Goal: Find specific page/section: Find specific page/section

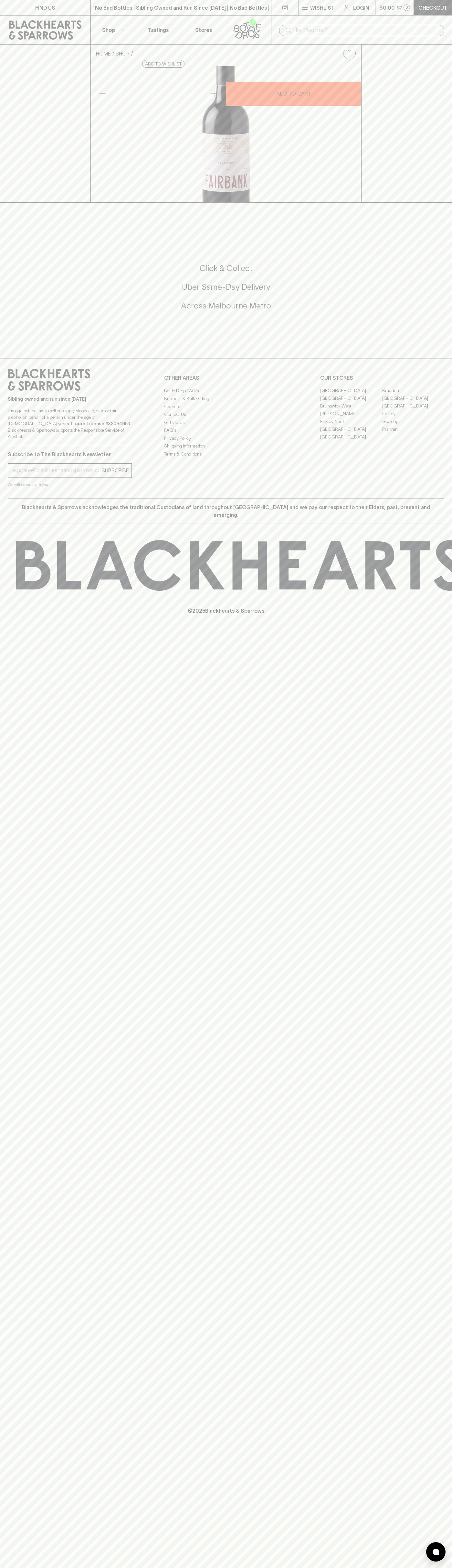
click at [413, 402] on link "[GEOGRAPHIC_DATA]" at bounding box center [413, 398] width 62 height 8
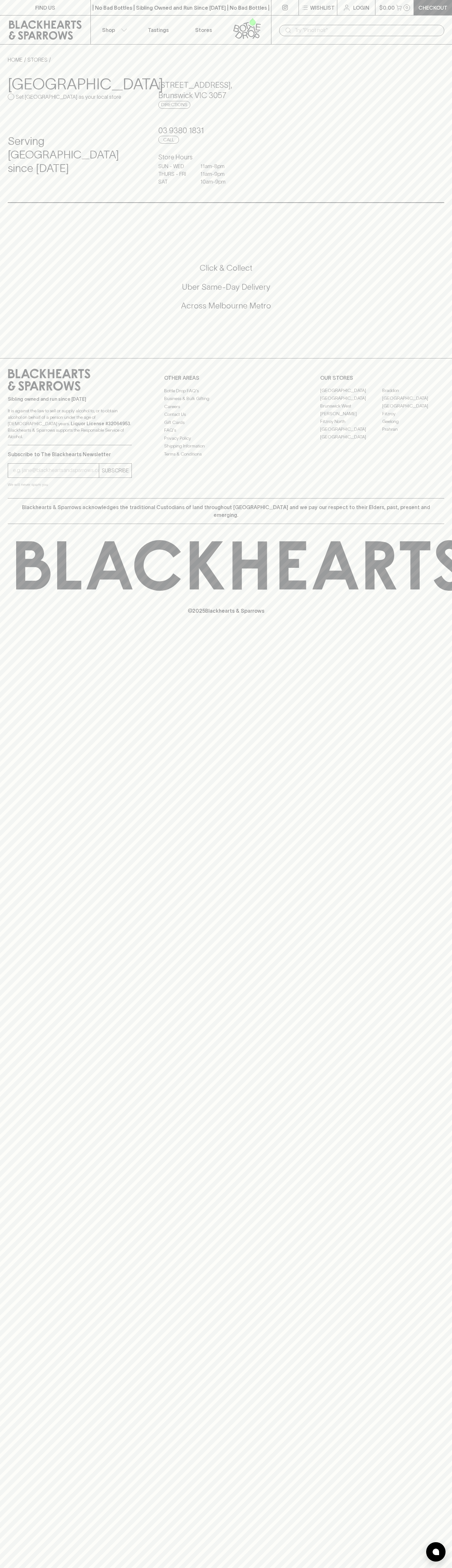
click at [27, 27] on icon at bounding box center [45, 30] width 72 height 19
click at [442, 1202] on div "FIND US | No Bad Bottles | Sibling Owned and Run Since 2006 | No Bad Bottles | …" at bounding box center [226, 784] width 452 height 1568
click at [13, 1567] on html "FIND US | No Bad Bottles | Sibling Owned and Run Since 2006 | No Bad Bottles | …" at bounding box center [226, 784] width 452 height 1568
click at [4, 805] on div "FIND US | No Bad Bottles | Sibling Owned and Run Since 2006 | No Bad Bottles | …" at bounding box center [226, 784] width 452 height 1568
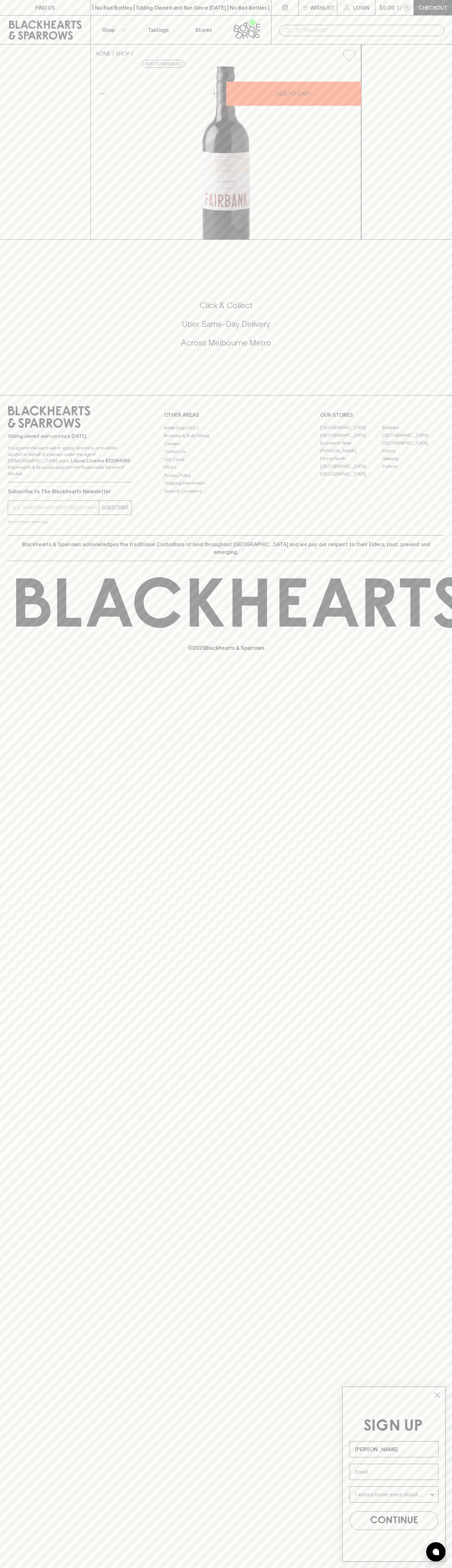
type input "[PERSON_NAME]"
